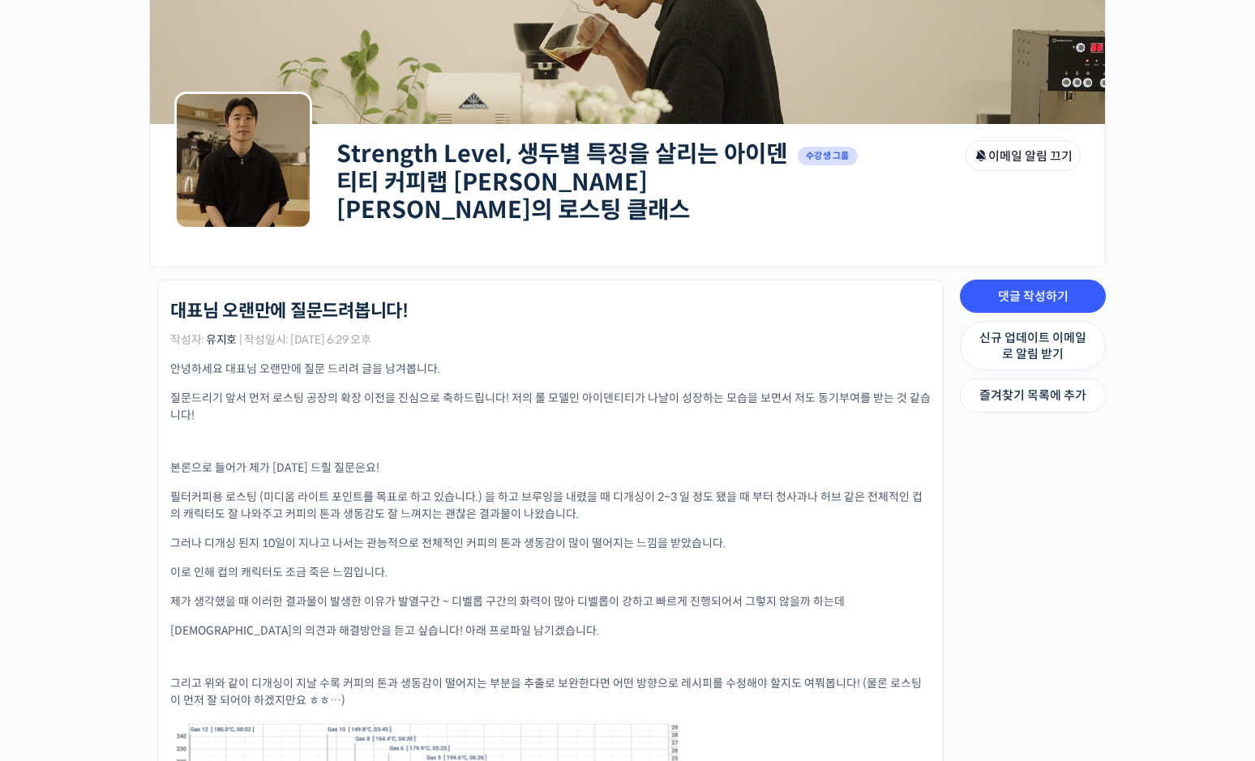
scroll to position [162, 0]
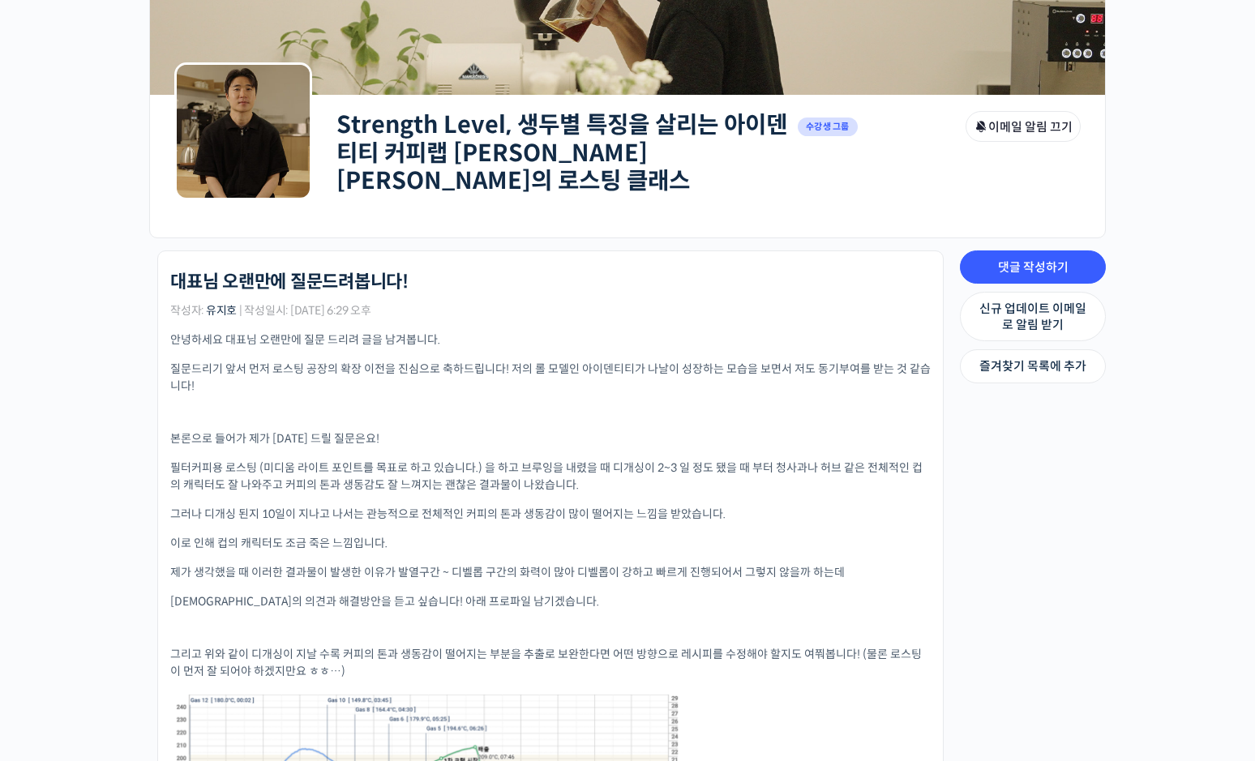
click at [908, 492] on div "안녕하세요 대표님 오랜만에 질문 드리려 글을 남겨봅니다. 질문드리기 앞서 먼저 로스팅 공장의 확장 이전을 진심으로 축하드립니다! 저의 롤 모델…" at bounding box center [550, 695] width 760 height 727
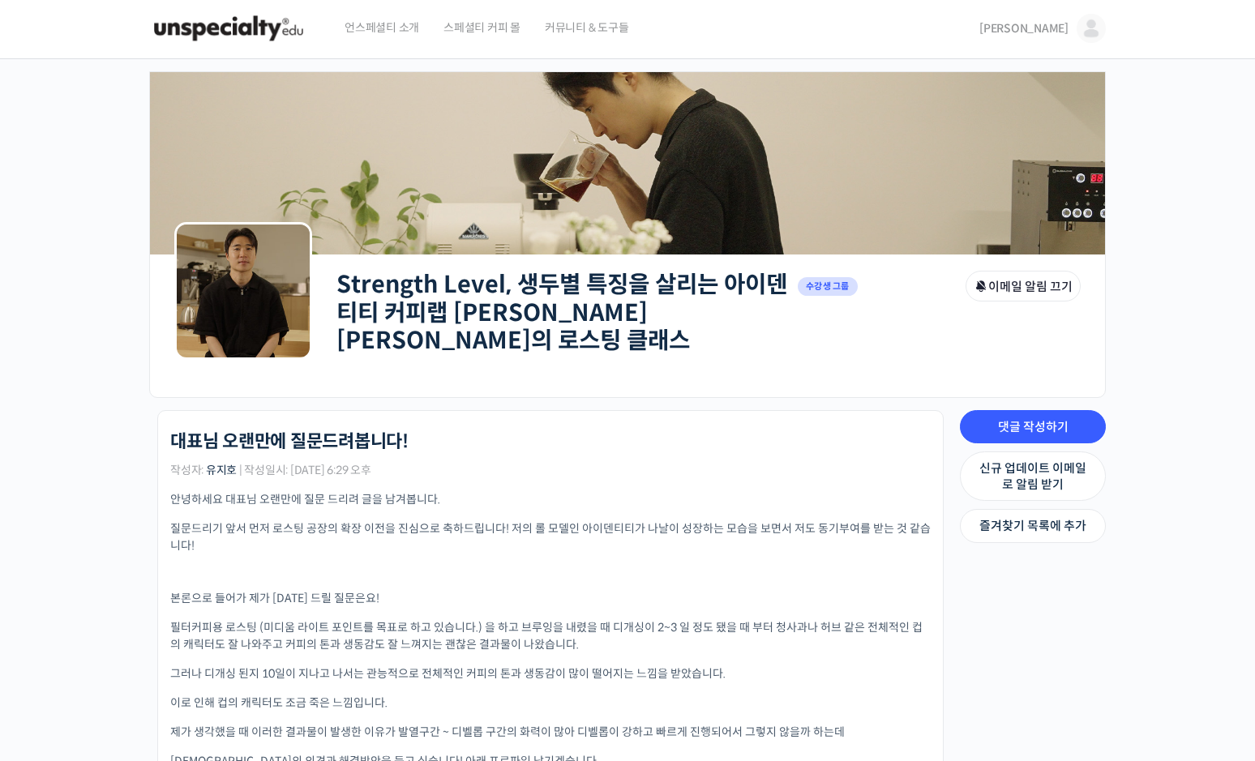
scroll to position [0, 0]
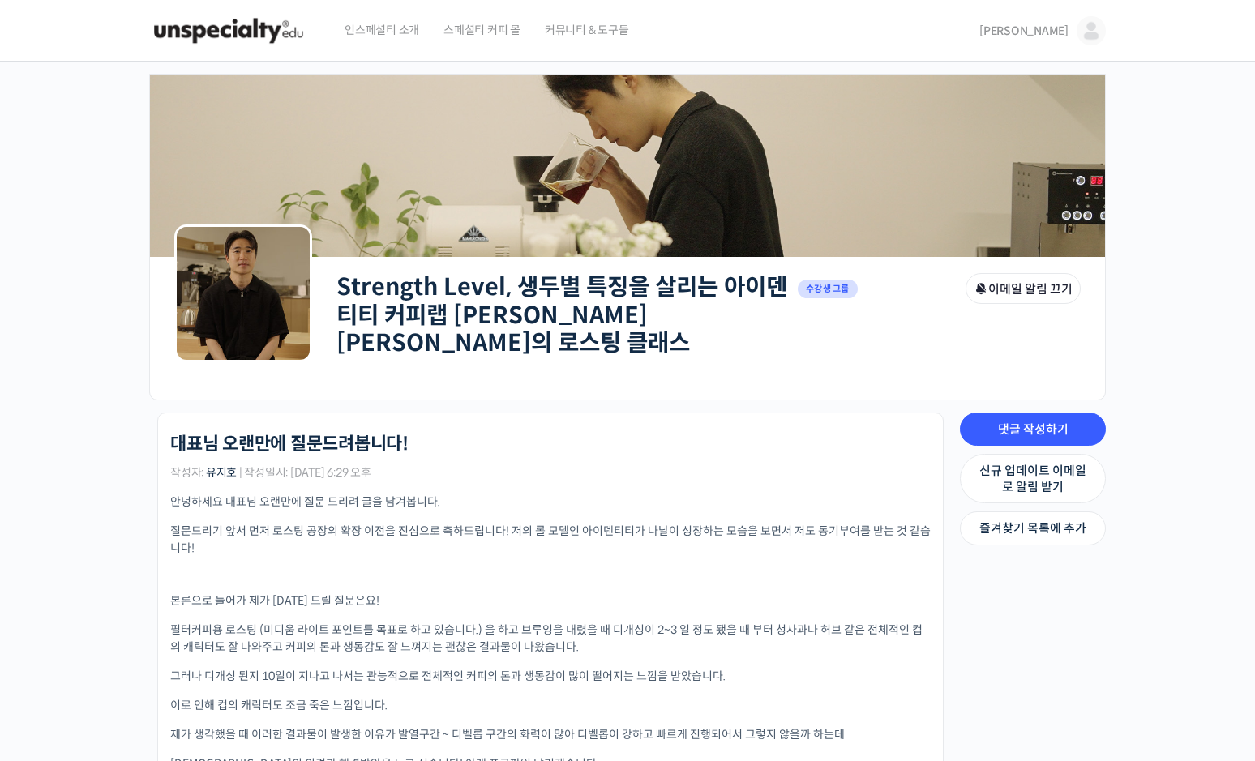
click at [1092, 36] on img at bounding box center [1091, 30] width 29 height 29
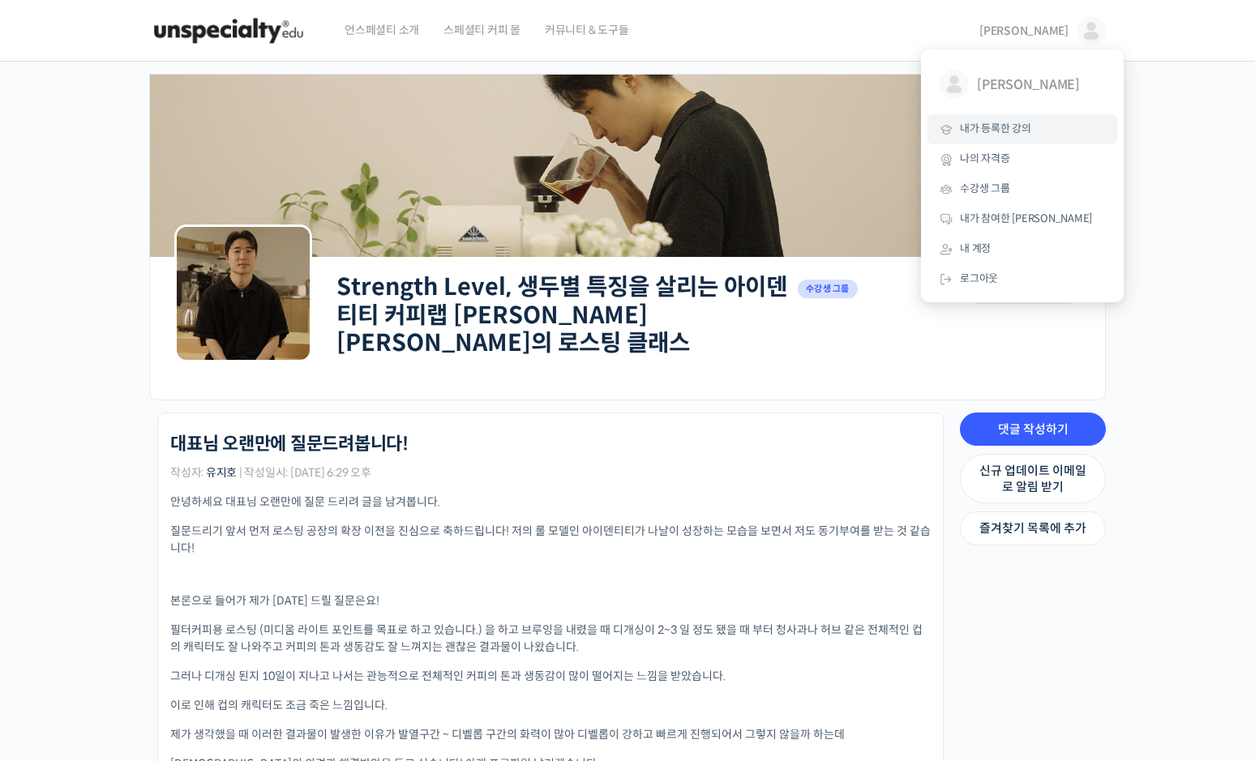
click at [1011, 122] on span "내가 등록한 강의" at bounding box center [995, 129] width 71 height 14
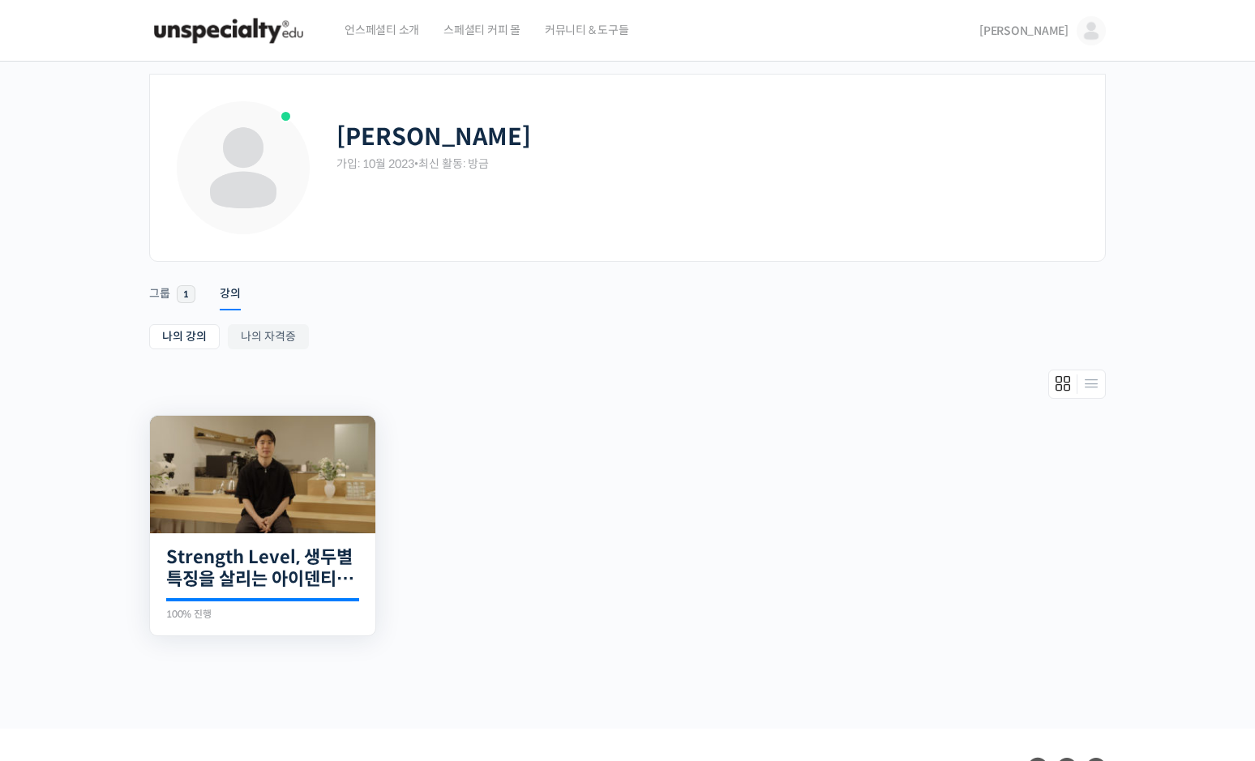
click at [322, 513] on img at bounding box center [262, 475] width 225 height 118
click at [321, 513] on img at bounding box center [262, 475] width 225 height 118
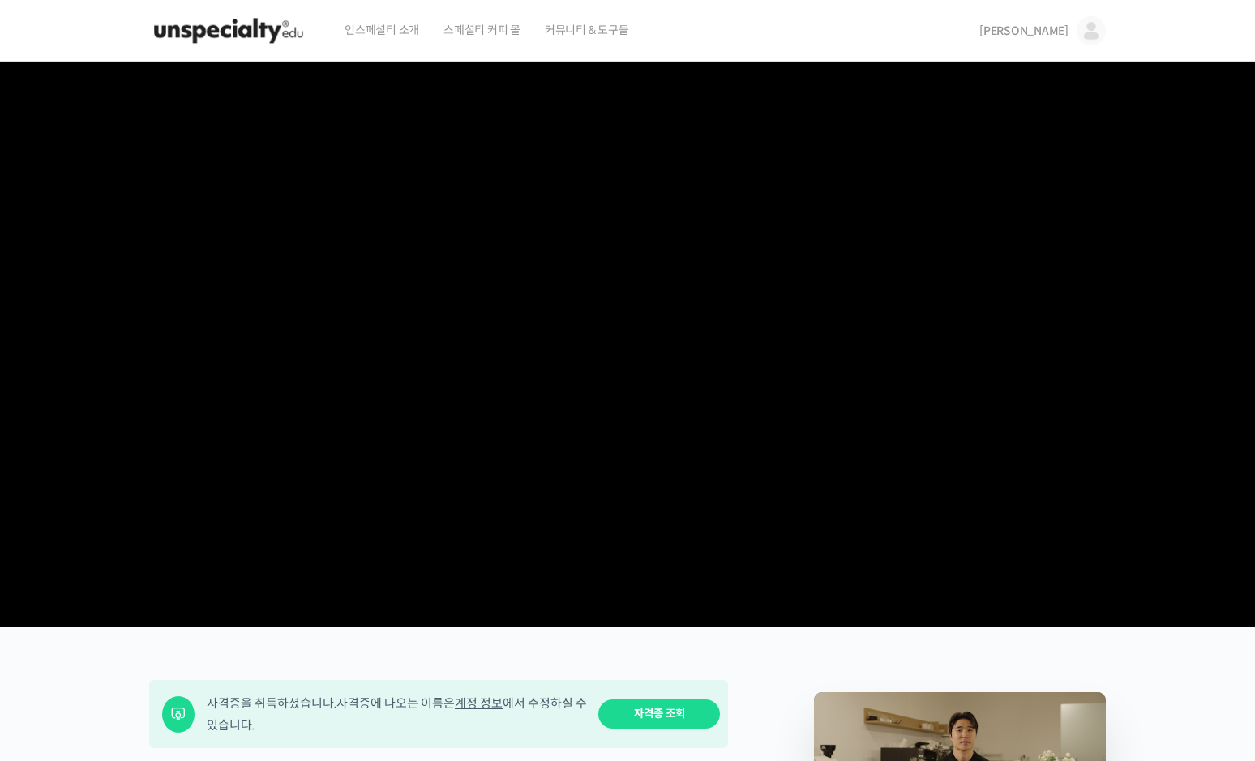
click at [1092, 29] on img at bounding box center [1091, 30] width 29 height 29
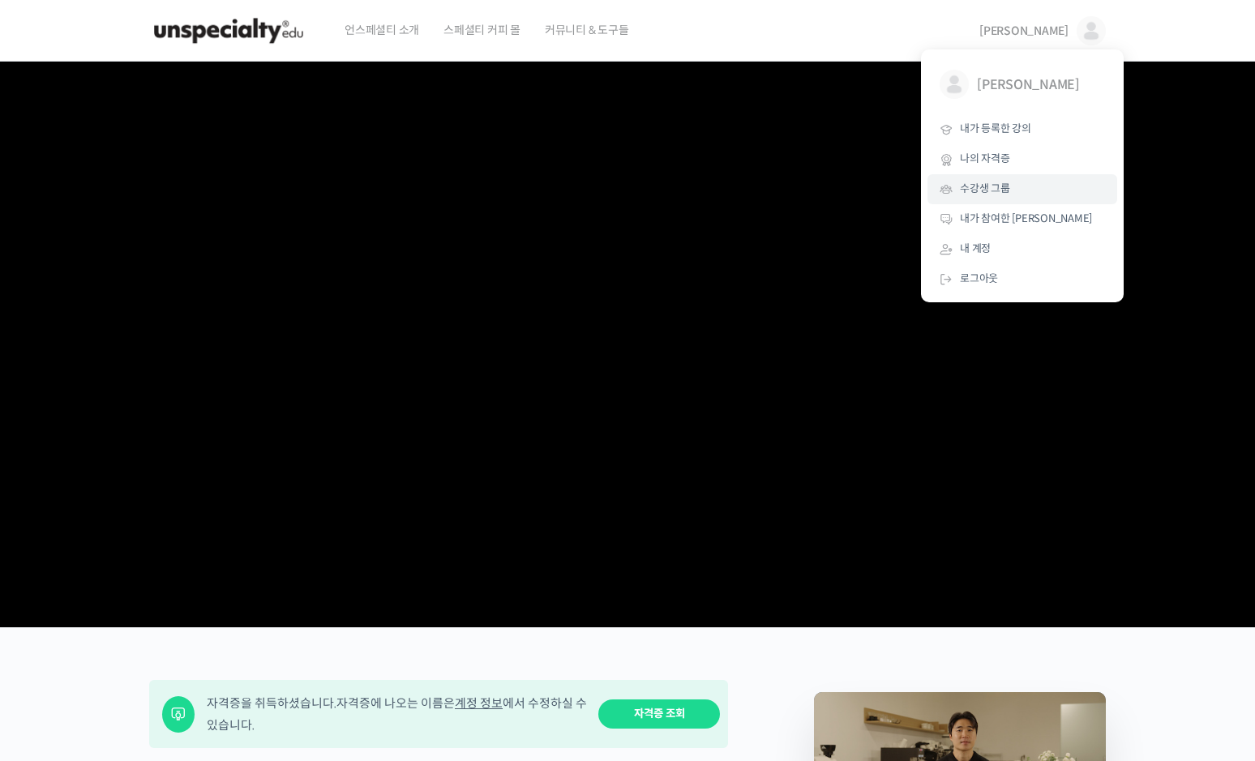
click at [1008, 183] on span "수강생 그룹" at bounding box center [985, 189] width 50 height 14
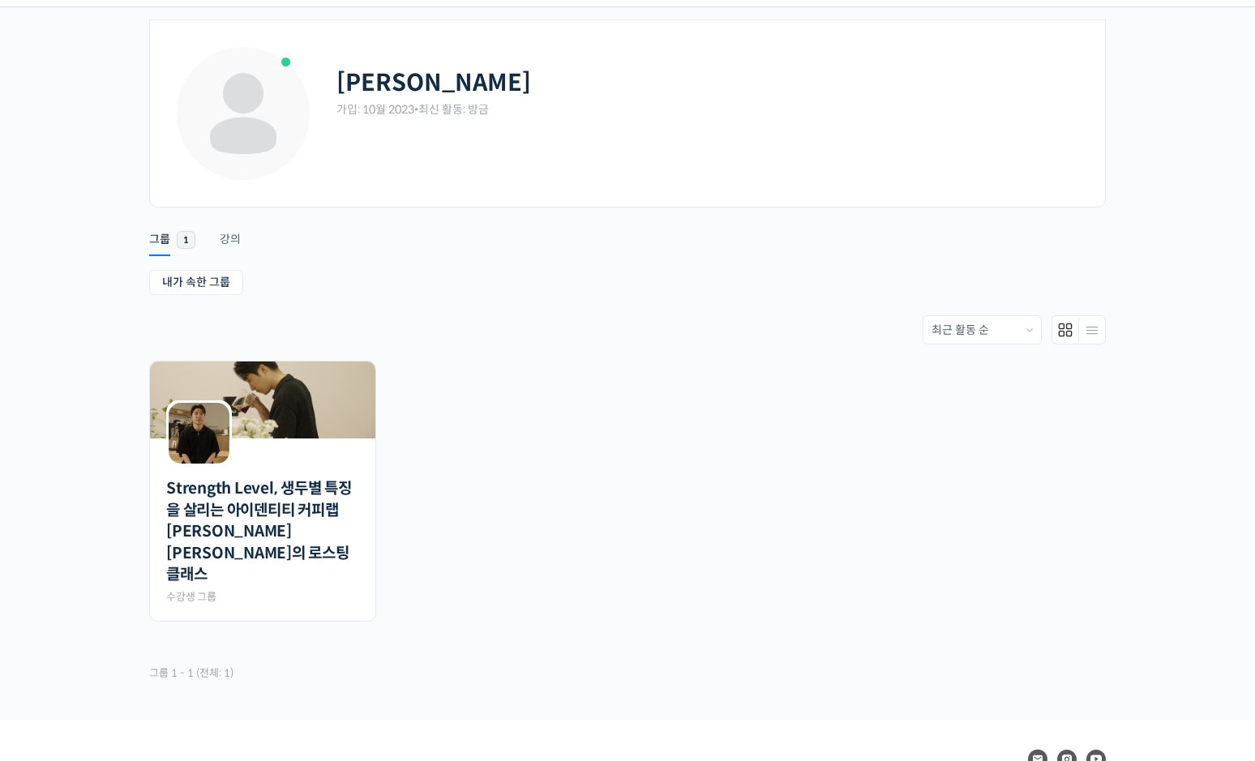
scroll to position [81, 0]
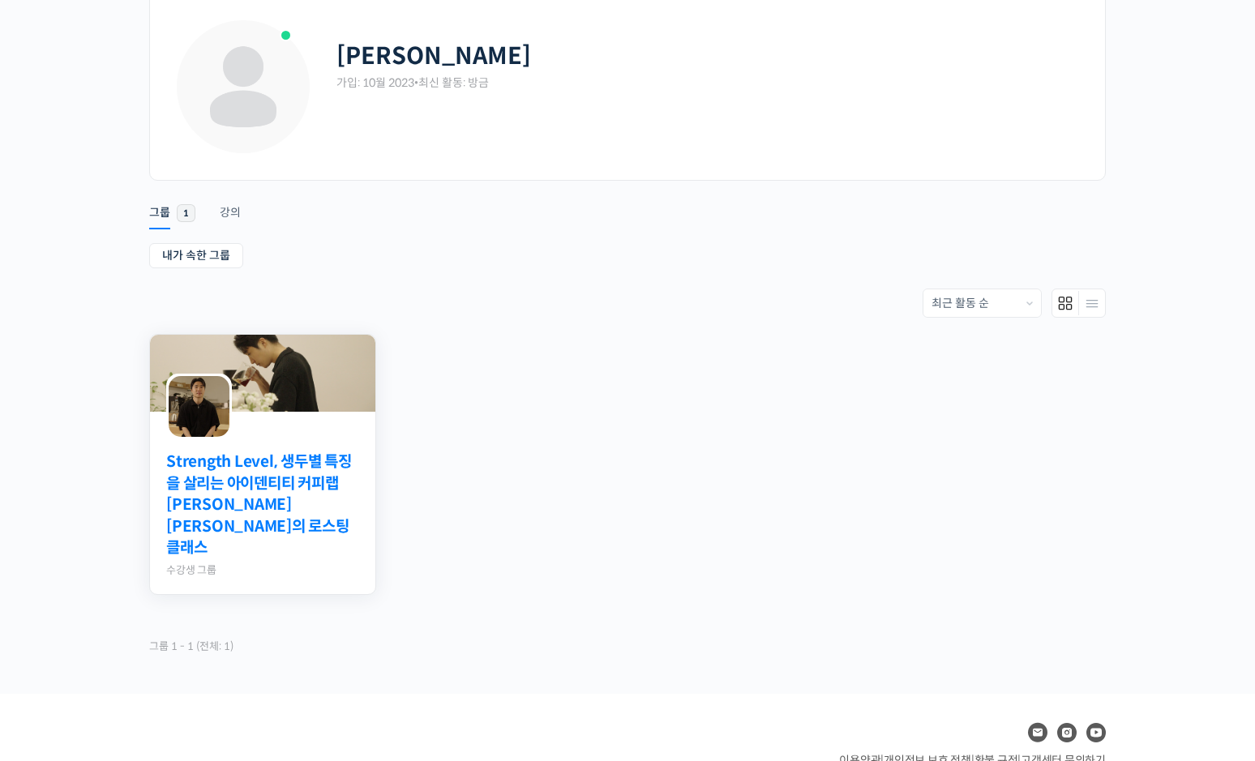
click at [302, 483] on link "Strength Level, 생두별 특징을 살리는 아이덴티티 커피랩 [PERSON_NAME] [PERSON_NAME]의 로스팅 클래스" at bounding box center [262, 506] width 193 height 108
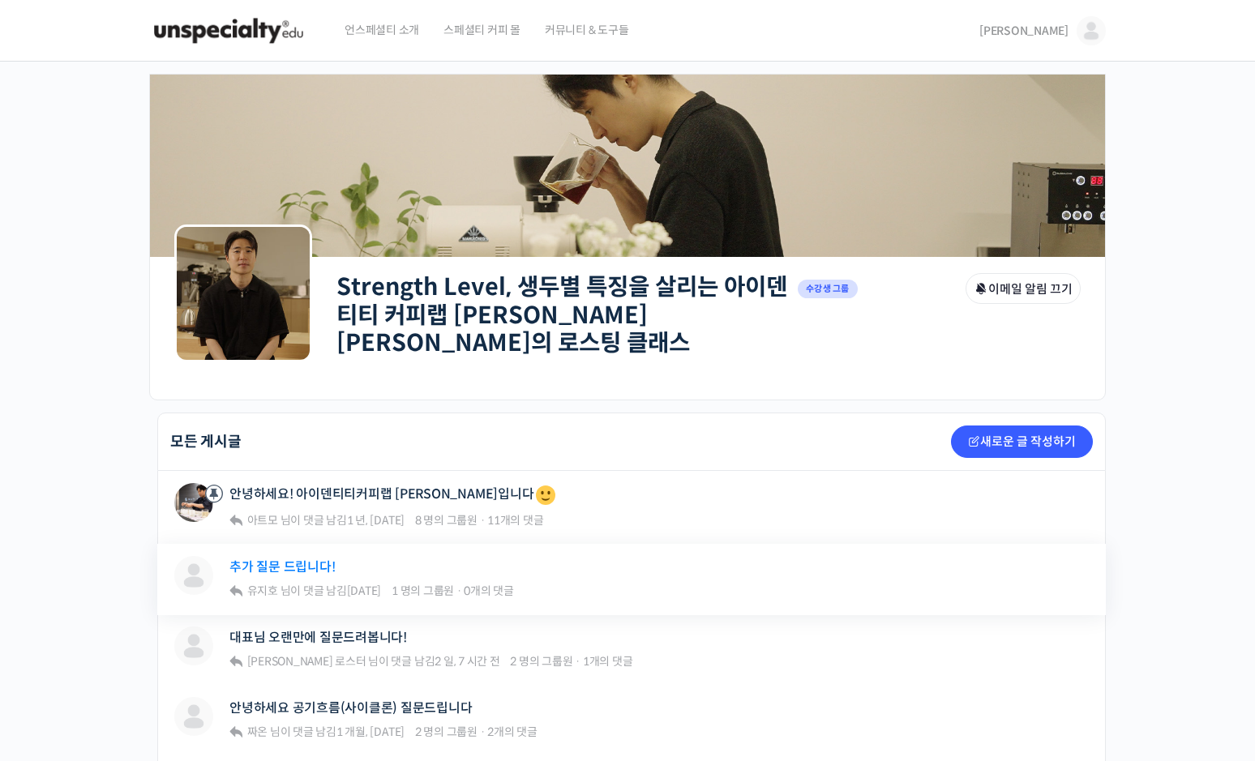
click at [296, 563] on link "추가 질문 드립니다!" at bounding box center [281, 566] width 105 height 15
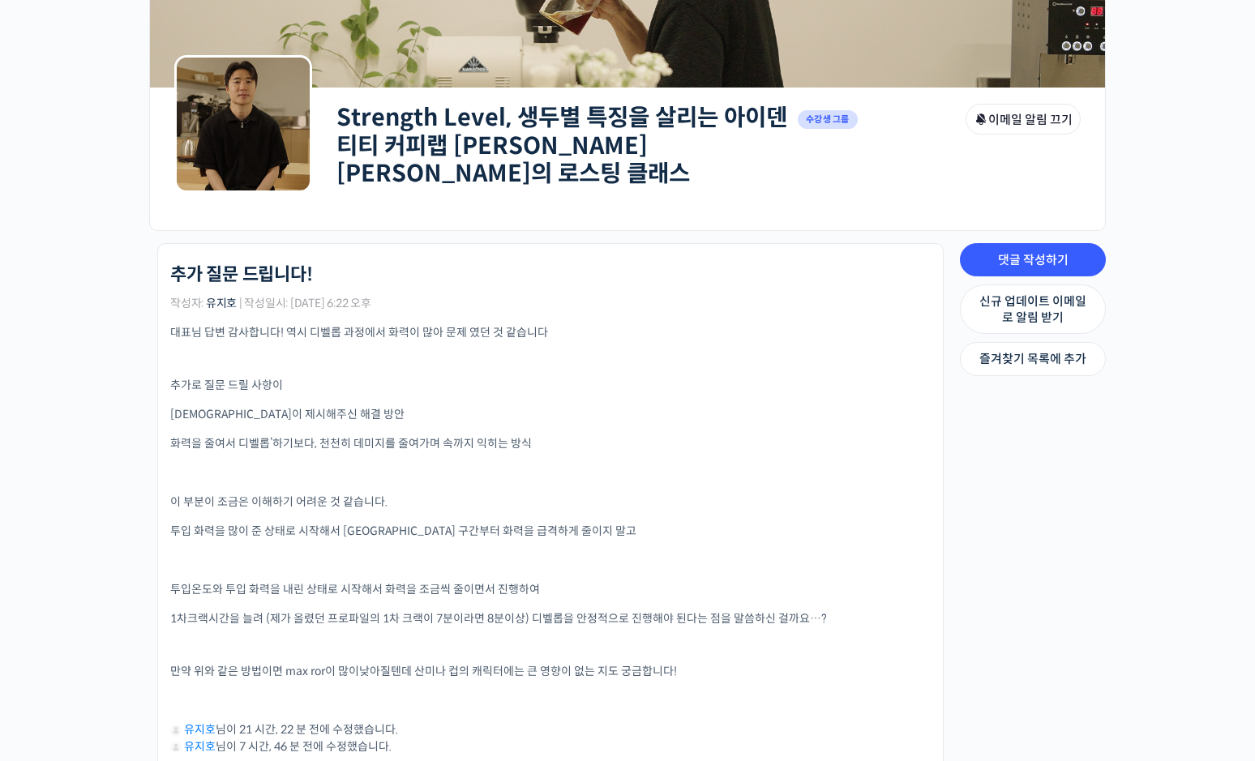
scroll to position [162, 0]
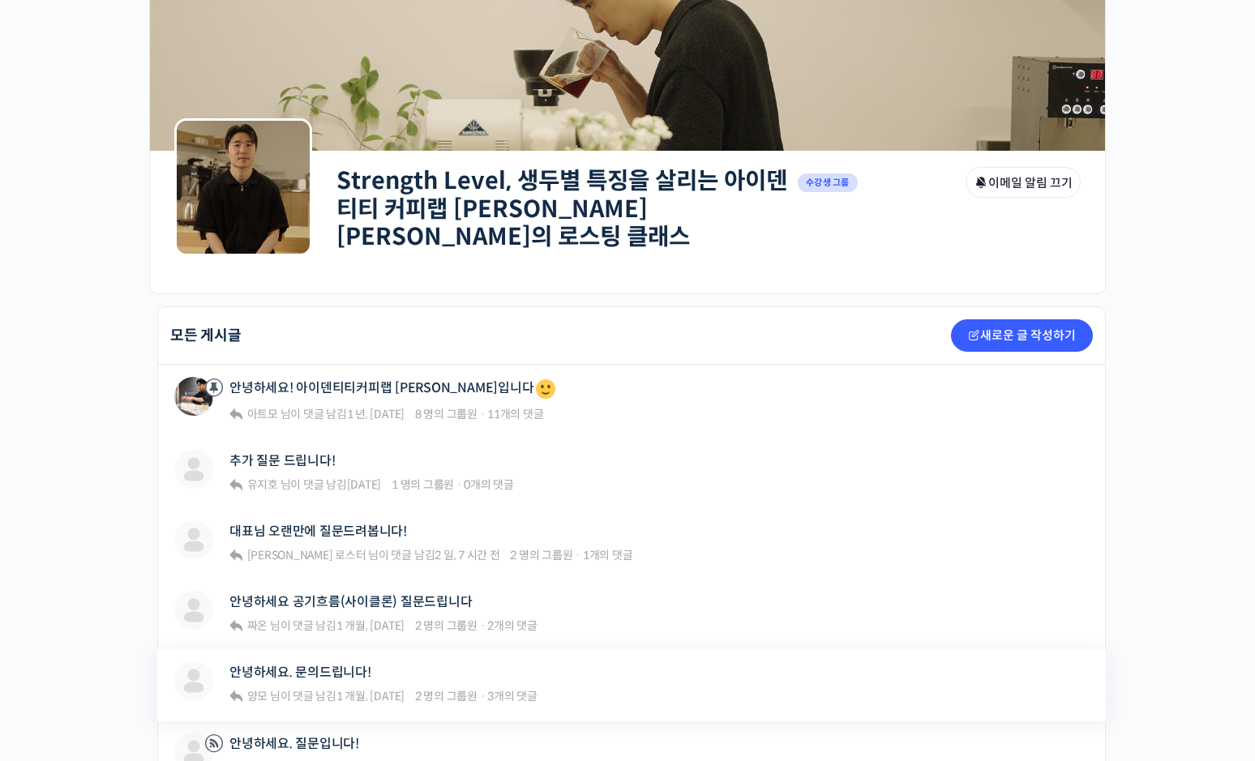
scroll to position [162, 0]
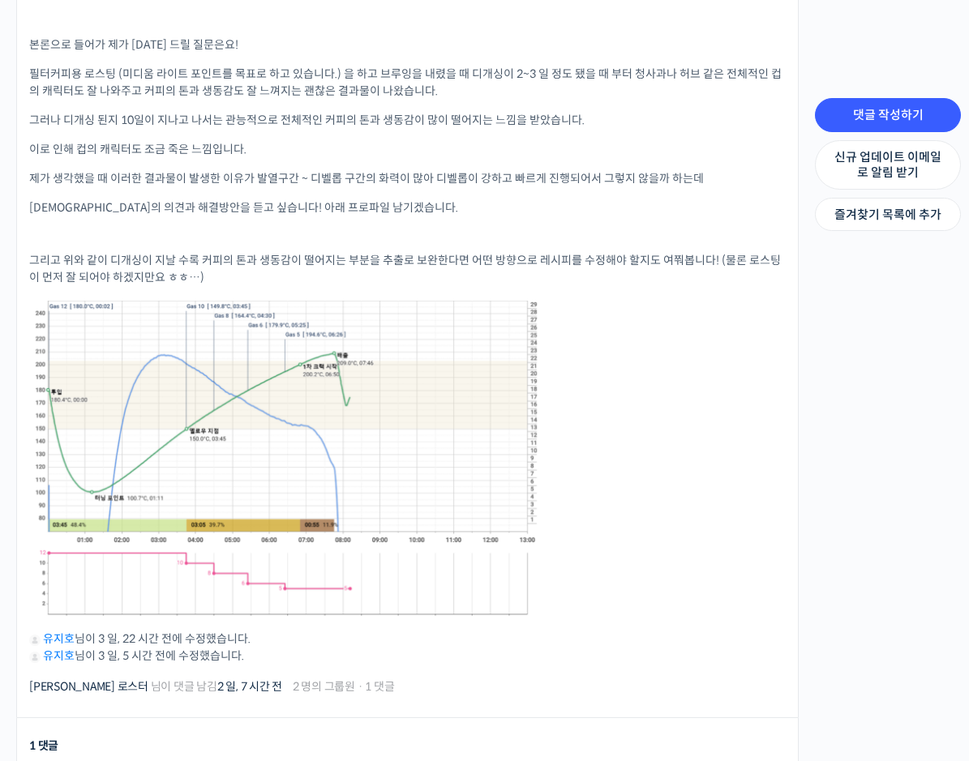
scroll to position [486, 0]
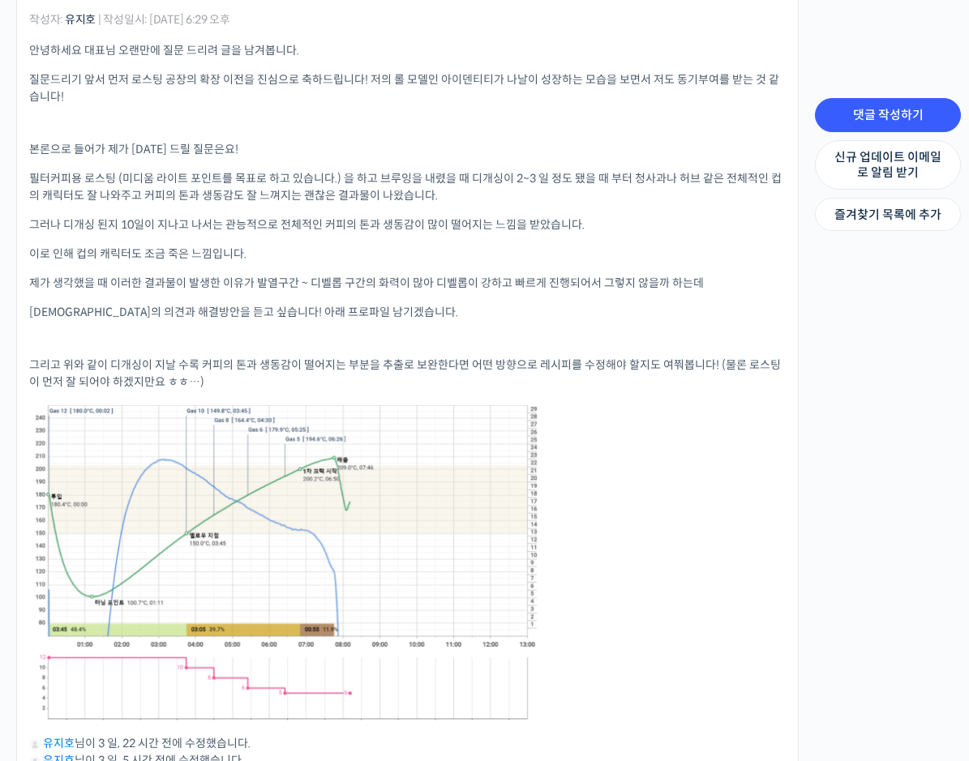
click at [290, 542] on link at bounding box center [286, 562] width 514 height 315
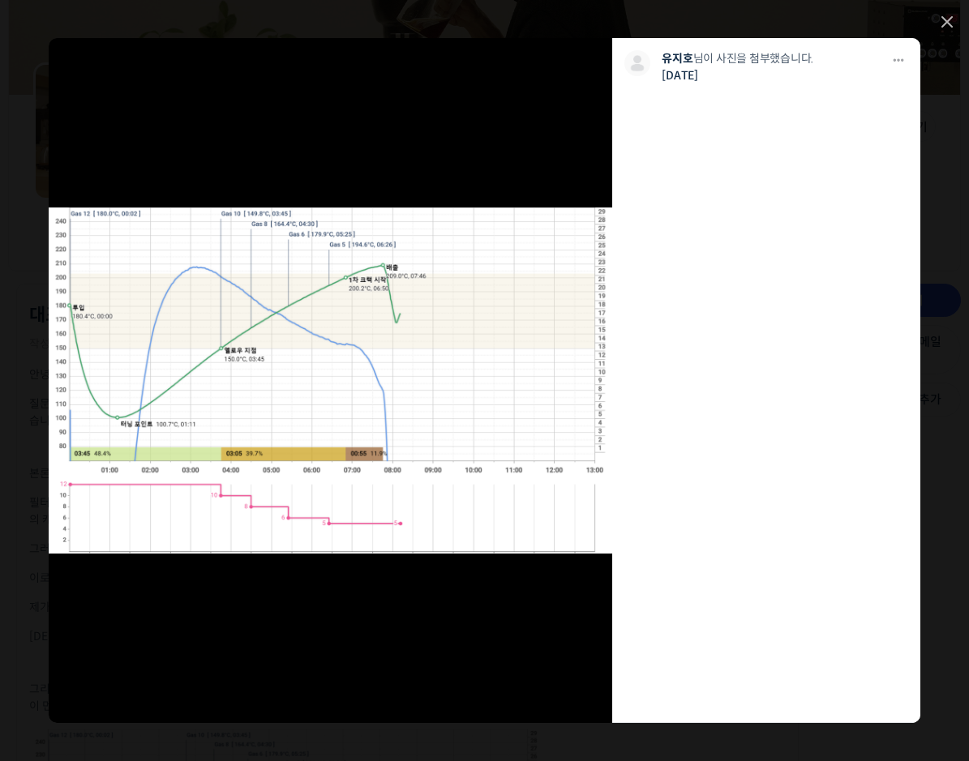
click at [438, 338] on img at bounding box center [331, 381] width 564 height 346
click at [411, 331] on img at bounding box center [331, 381] width 564 height 346
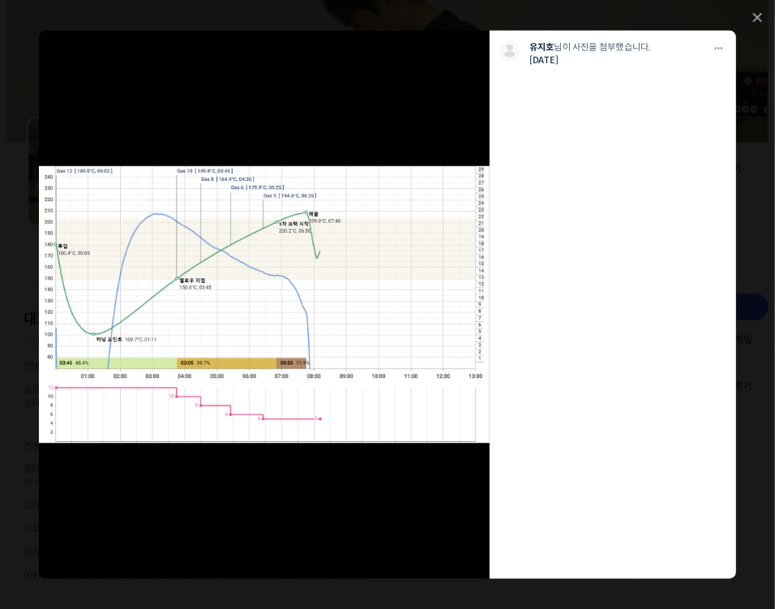
scroll to position [0, 0]
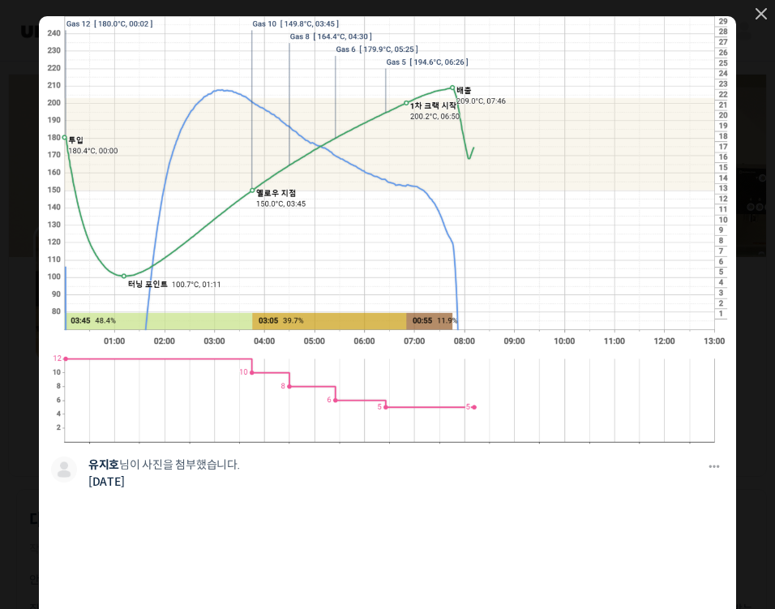
click at [756, 19] on link at bounding box center [761, 15] width 11 height 14
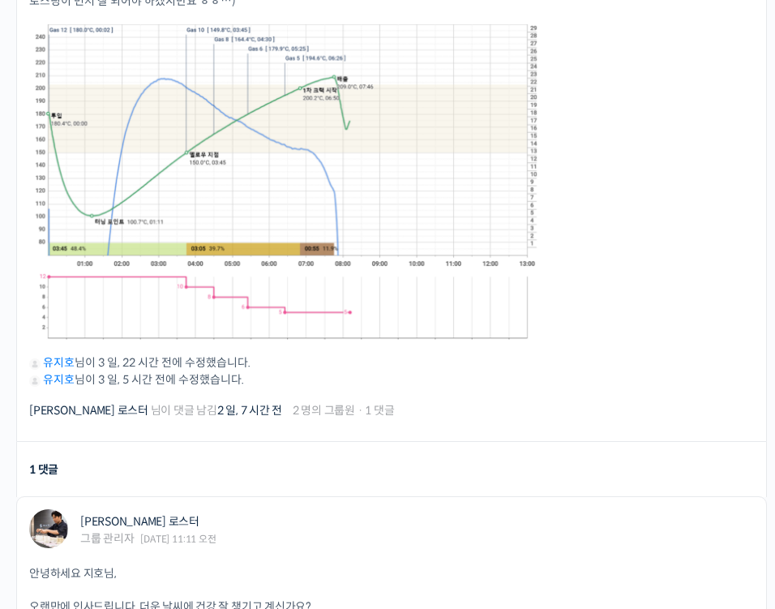
scroll to position [1038, 0]
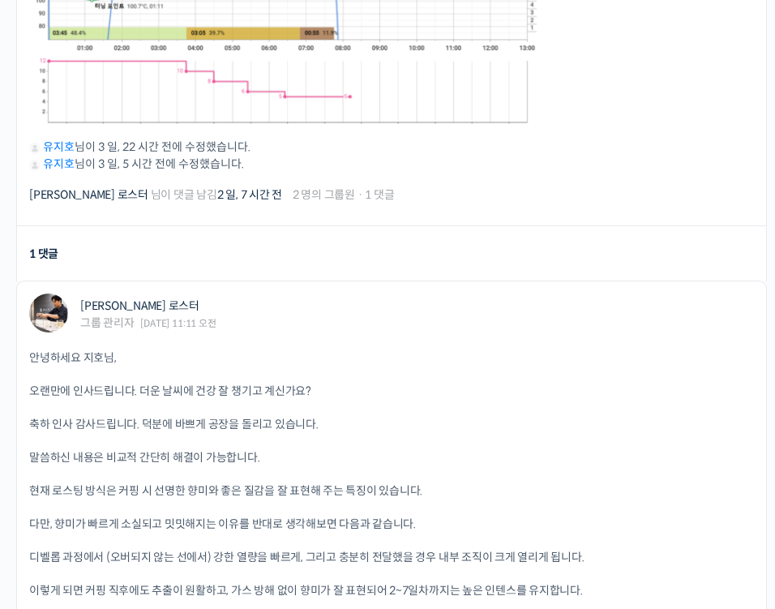
scroll to position [973, 0]
